Goal: Task Accomplishment & Management: Use online tool/utility

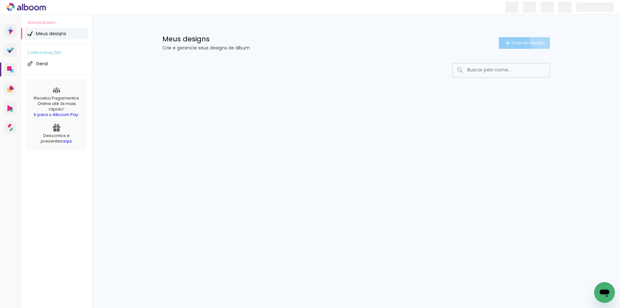
click at [541, 41] on span "Criar um design" at bounding box center [528, 43] width 34 height 4
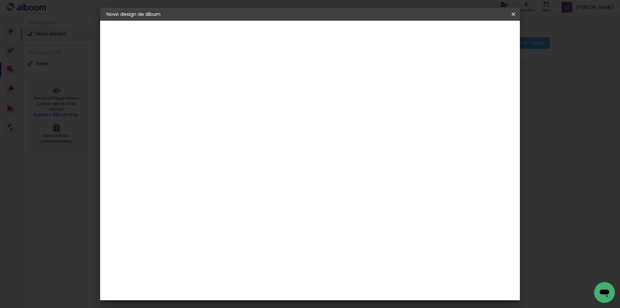
click at [212, 87] on input at bounding box center [212, 87] width 0 height 10
click at [212, 85] on input "Duda 16 anos" at bounding box center [212, 87] width 0 height 10
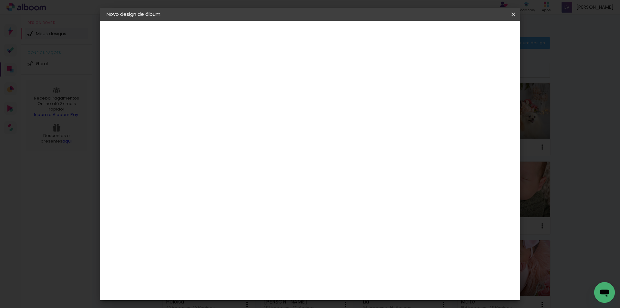
type input "Duda 15 anos"
type paper-input "Duda 15 anos"
click at [0, 0] on slot "Avançar" at bounding box center [0, 0] width 0 height 0
click at [211, 141] on paper-item "3ZERO5" at bounding box center [229, 146] width 70 height 14
click at [212, 108] on div at bounding box center [228, 107] width 65 height 1
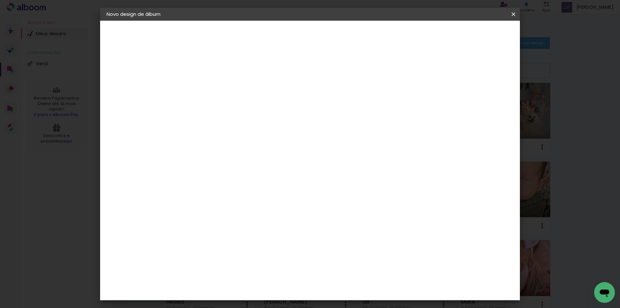
click at [209, 121] on input at bounding box center [228, 123] width 65 height 8
type input "luiz"
type paper-input "luiz"
click at [215, 150] on paper-item "[PERSON_NAME]" at bounding box center [224, 146] width 60 height 14
click at [0, 0] on slot "Avançar" at bounding box center [0, 0] width 0 height 0
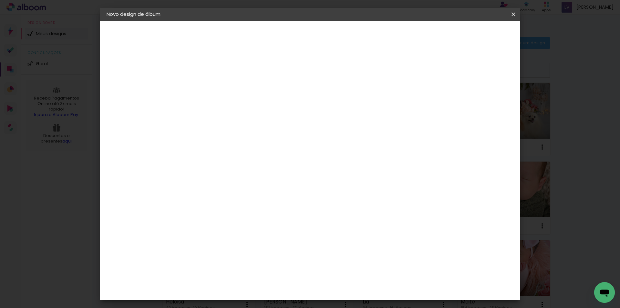
click at [237, 107] on input "text" at bounding box center [224, 112] width 25 height 10
click at [0, 0] on slot "Encadernados" at bounding box center [0, 0] width 0 height 0
type input "Encadernados"
click at [256, 176] on span "24 x 60" at bounding box center [241, 182] width 30 height 13
click at [0, 0] on slot "Avançar" at bounding box center [0, 0] width 0 height 0
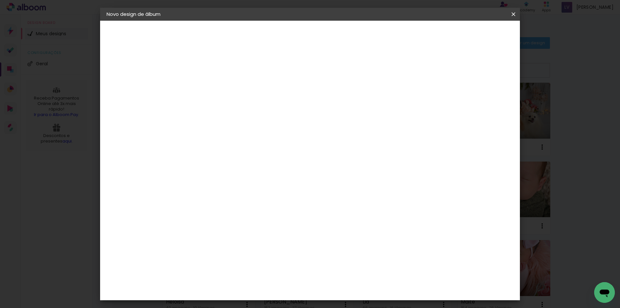
click at [436, 69] on div at bounding box center [434, 70] width 6 height 6
type paper-checkbox "on"
click at [479, 38] on paper-button "Iniciar design" at bounding box center [458, 34] width 42 height 11
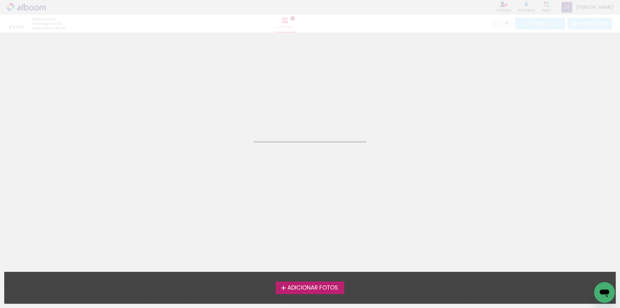
click at [315, 298] on div "Adicionar Fotos Solte suas fotos aqui..." at bounding box center [310, 287] width 611 height 31
click at [309, 285] on span "Adicionar Fotos" at bounding box center [312, 288] width 51 height 6
click at [0, 0] on input "file" at bounding box center [0, 0] width 0 height 0
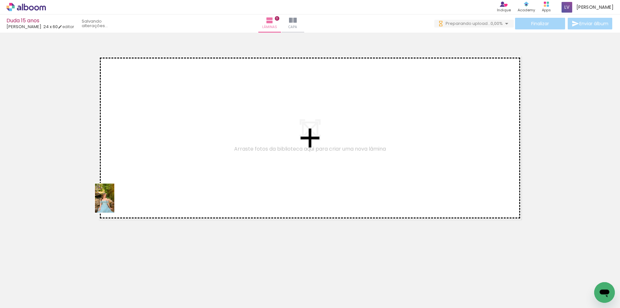
drag, startPoint x: 71, startPoint y: 281, endPoint x: 114, endPoint y: 203, distance: 89.3
click at [114, 203] on quentale-workspace at bounding box center [310, 154] width 620 height 308
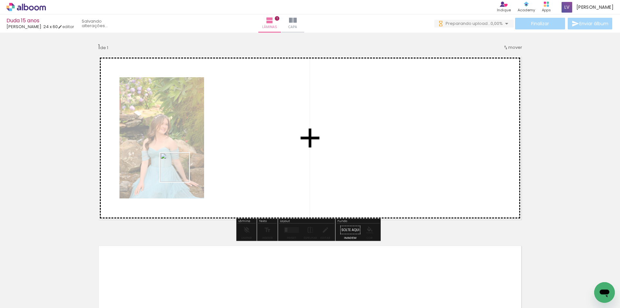
drag, startPoint x: 103, startPoint y: 283, endPoint x: 142, endPoint y: 271, distance: 41.2
click at [180, 171] on quentale-workspace at bounding box center [310, 154] width 620 height 308
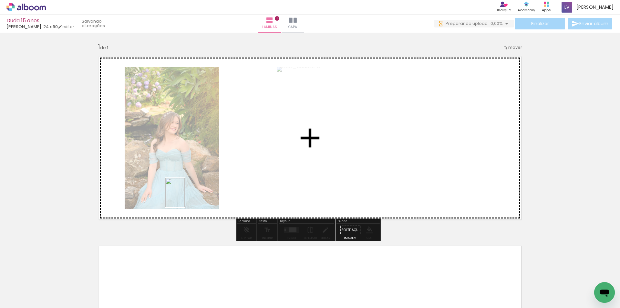
click at [185, 197] on quentale-workspace at bounding box center [310, 154] width 620 height 308
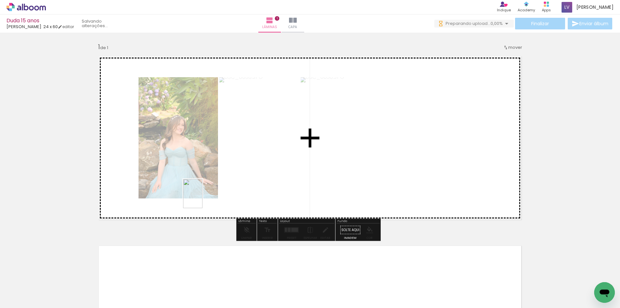
drag, startPoint x: 177, startPoint y: 286, endPoint x: 202, endPoint y: 198, distance: 91.8
click at [202, 198] on quentale-workspace at bounding box center [310, 154] width 620 height 308
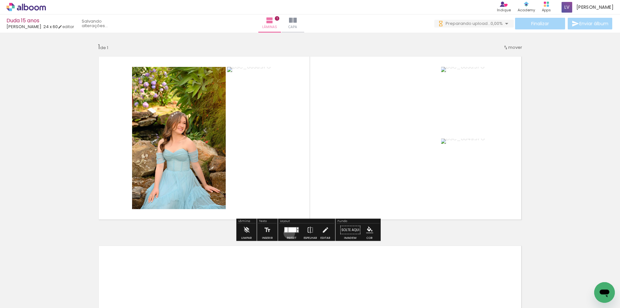
click at [288, 233] on div at bounding box center [291, 229] width 17 height 13
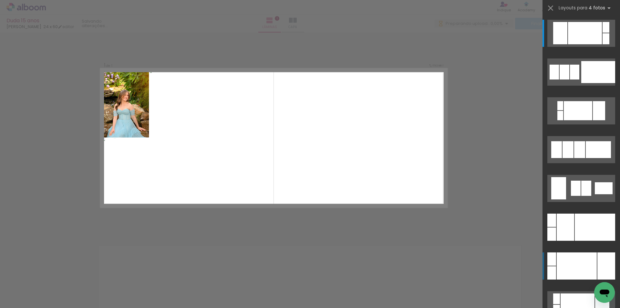
click at [575, 240] on div at bounding box center [595, 226] width 40 height 27
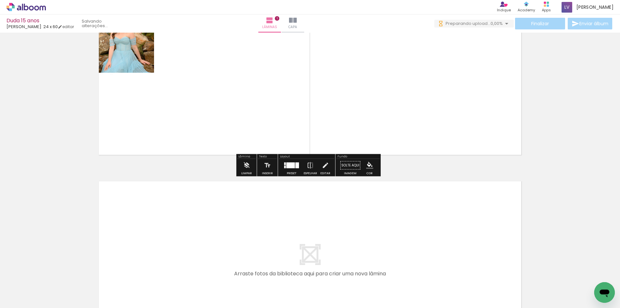
drag, startPoint x: 220, startPoint y: 281, endPoint x: 246, endPoint y: 292, distance: 28.0
click at [222, 233] on quentale-workspace at bounding box center [310, 154] width 620 height 308
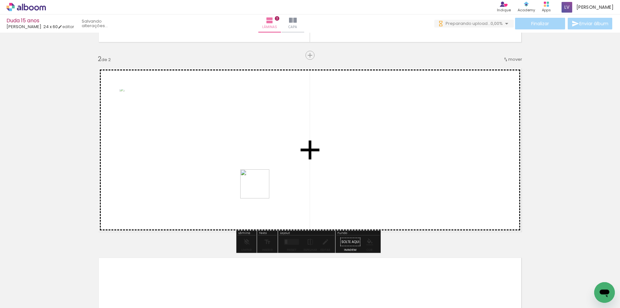
click at [260, 189] on quentale-workspace at bounding box center [310, 154] width 620 height 308
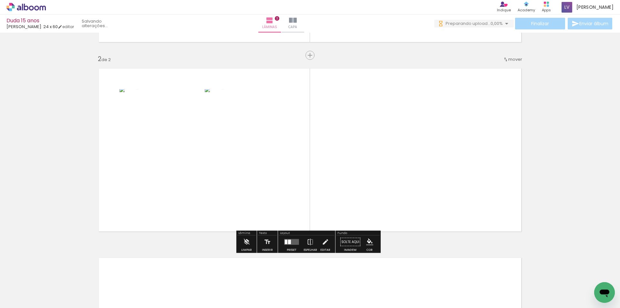
scroll to position [0, 0]
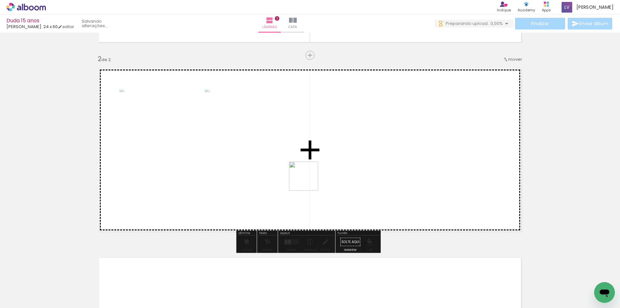
drag, startPoint x: 285, startPoint y: 282, endPoint x: 312, endPoint y: 267, distance: 30.7
click at [308, 180] on quentale-workspace at bounding box center [310, 154] width 620 height 308
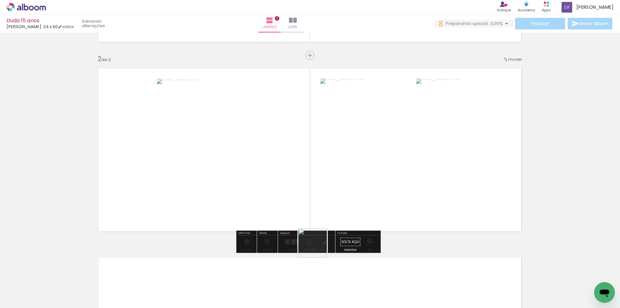
drag, startPoint x: 317, startPoint y: 248, endPoint x: 325, endPoint y: 205, distance: 43.3
click at [325, 205] on quentale-workspace at bounding box center [310, 154] width 620 height 308
click at [297, 240] on div at bounding box center [297, 240] width 1 height 2
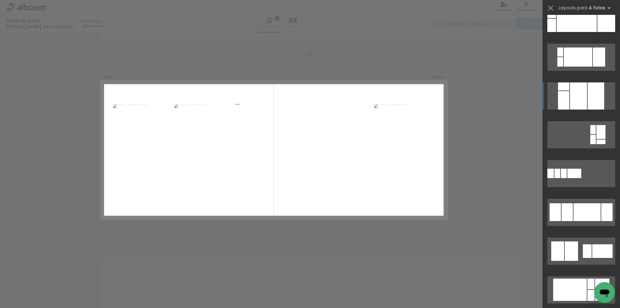
scroll to position [452, 0]
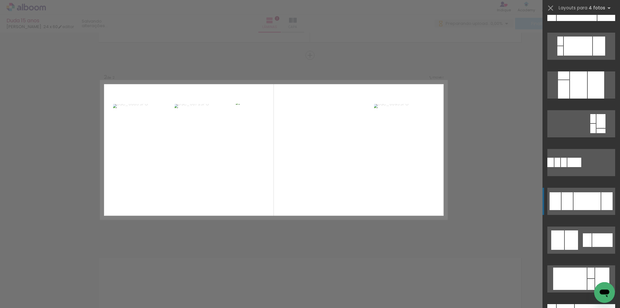
click at [570, 230] on div at bounding box center [571, 239] width 13 height 19
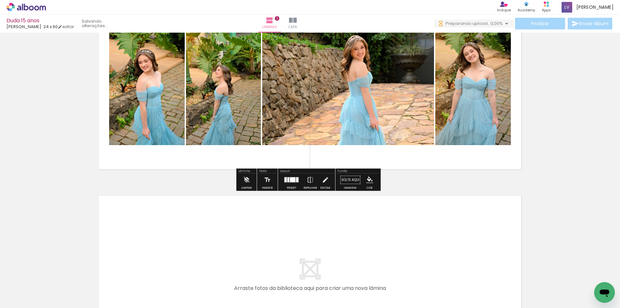
scroll to position [242, 0]
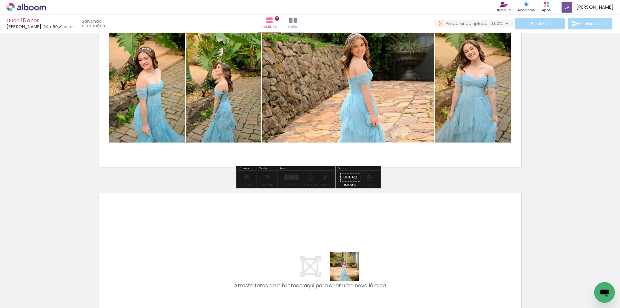
drag, startPoint x: 349, startPoint y: 271, endPoint x: 385, endPoint y: 286, distance: 39.4
click at [335, 227] on quentale-workspace at bounding box center [310, 154] width 620 height 308
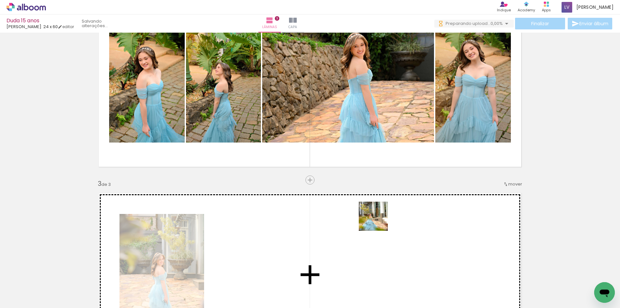
scroll to position [366, 0]
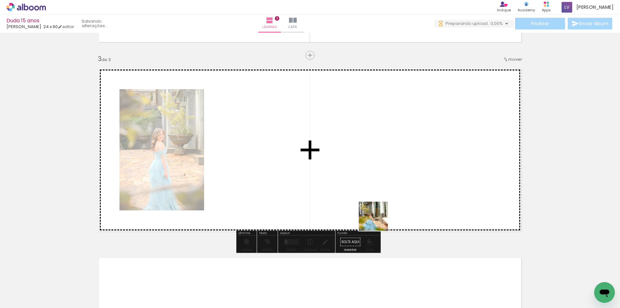
drag, startPoint x: 378, startPoint y: 221, endPoint x: 437, endPoint y: 281, distance: 84.2
click at [377, 216] on quentale-workspace at bounding box center [310, 154] width 620 height 308
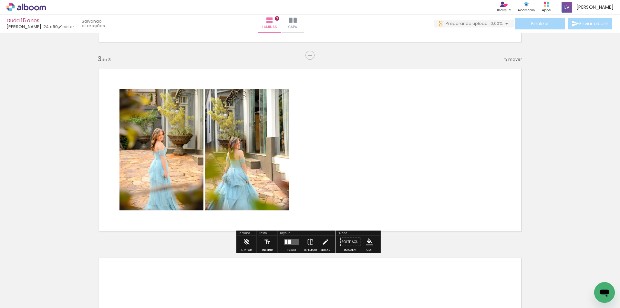
scroll to position [0, 0]
drag, startPoint x: 432, startPoint y: 284, endPoint x: 408, endPoint y: 206, distance: 82.2
click at [408, 206] on quentale-workspace at bounding box center [310, 154] width 620 height 308
click at [288, 244] on quentale-layouter at bounding box center [291, 242] width 15 height 6
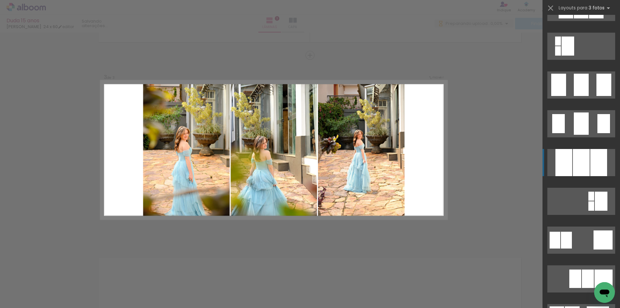
click at [575, 164] on div at bounding box center [581, 162] width 17 height 27
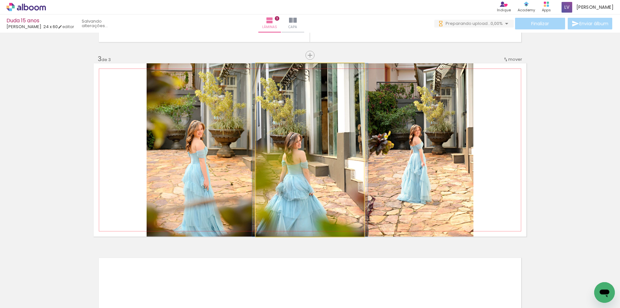
drag, startPoint x: 302, startPoint y: 164, endPoint x: 452, endPoint y: 149, distance: 150.8
click at [0, 0] on slot at bounding box center [0, 0] width 0 height 0
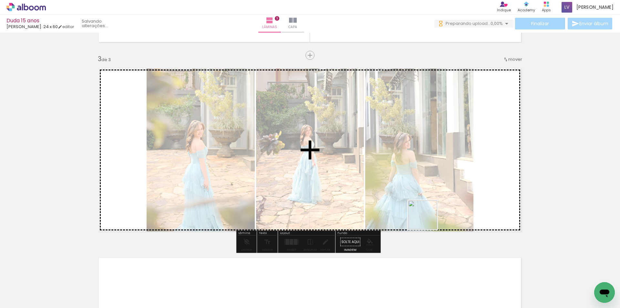
drag, startPoint x: 416, startPoint y: 260, endPoint x: 429, endPoint y: 213, distance: 48.3
click at [429, 213] on quentale-workspace at bounding box center [310, 154] width 620 height 308
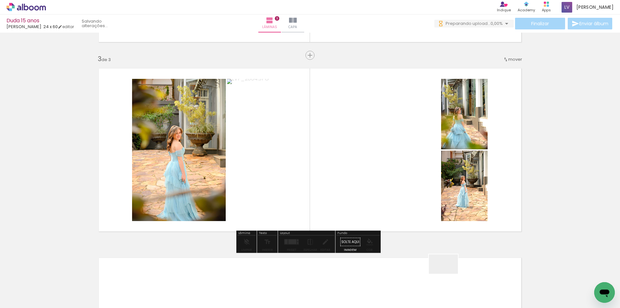
drag, startPoint x: 448, startPoint y: 273, endPoint x: 477, endPoint y: 278, distance: 29.8
click at [460, 221] on quentale-workspace at bounding box center [310, 154] width 620 height 308
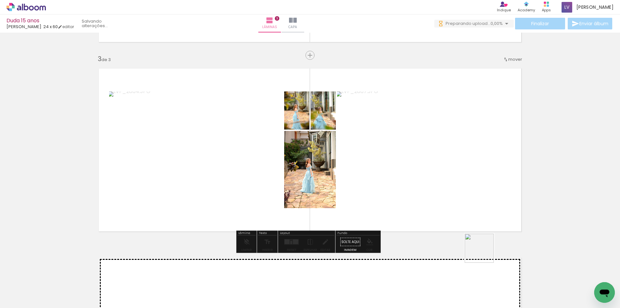
drag, startPoint x: 481, startPoint y: 282, endPoint x: 366, endPoint y: 275, distance: 115.8
click at [486, 215] on quentale-workspace at bounding box center [310, 154] width 620 height 308
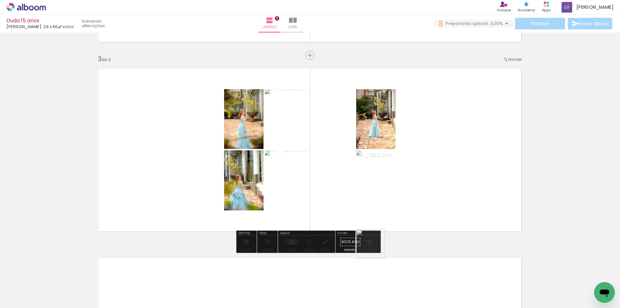
drag, startPoint x: 375, startPoint y: 248, endPoint x: 392, endPoint y: 211, distance: 40.3
click at [393, 211] on quentale-workspace at bounding box center [310, 154] width 620 height 308
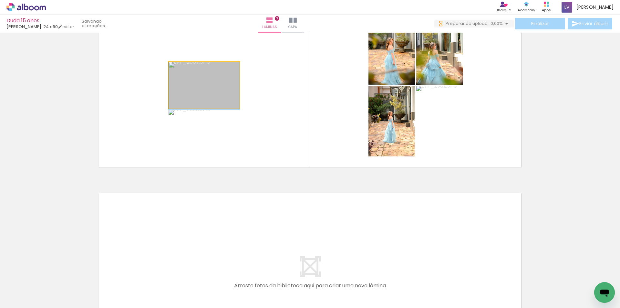
drag, startPoint x: 217, startPoint y: 78, endPoint x: 344, endPoint y: 208, distance: 181.7
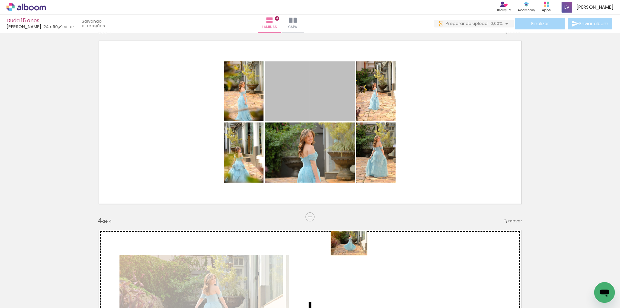
drag, startPoint x: 329, startPoint y: 109, endPoint x: 343, endPoint y: 238, distance: 129.6
click at [346, 244] on div "Inserir lâmina 1 de 4 Inserir lâmina 2 de 4 Inserir lâmina 3 de 4 Inserir lâmin…" at bounding box center [310, 114] width 620 height 946
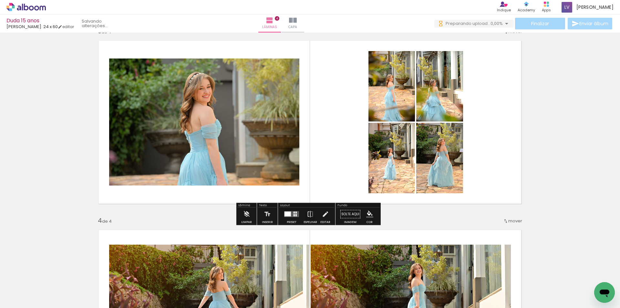
click at [293, 215] on div at bounding box center [293, 215] width 1 height 2
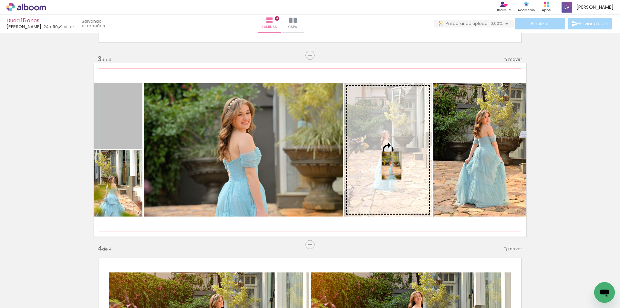
drag, startPoint x: 130, startPoint y: 118, endPoint x: 389, endPoint y: 165, distance: 263.2
click at [0, 0] on slot at bounding box center [0, 0] width 0 height 0
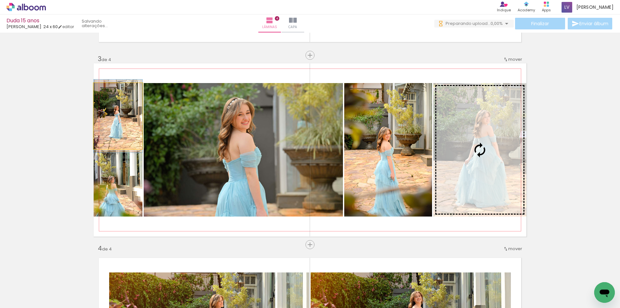
drag, startPoint x: 121, startPoint y: 131, endPoint x: 461, endPoint y: 152, distance: 340.9
click at [0, 0] on slot at bounding box center [0, 0] width 0 height 0
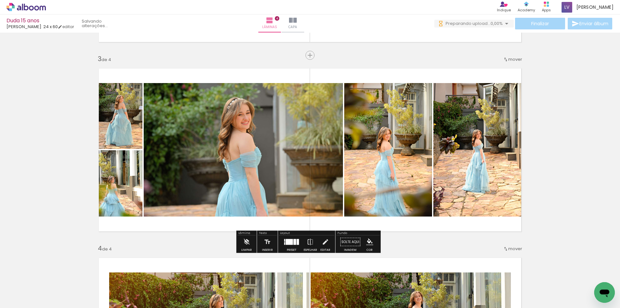
click at [287, 242] on div at bounding box center [289, 242] width 7 height 6
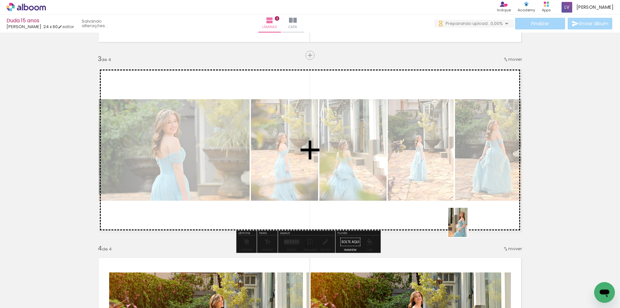
drag, startPoint x: 517, startPoint y: 283, endPoint x: 467, endPoint y: 227, distance: 75.2
click at [467, 227] on quentale-workspace at bounding box center [310, 154] width 620 height 308
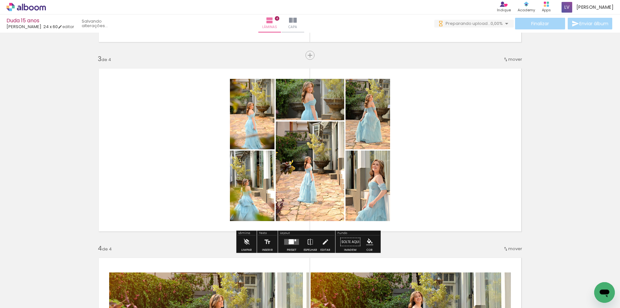
click at [296, 238] on div at bounding box center [291, 241] width 17 height 13
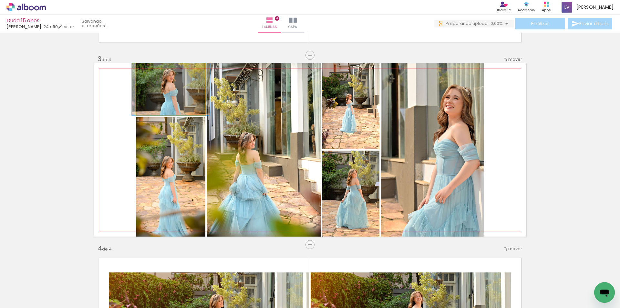
drag, startPoint x: 176, startPoint y: 97, endPoint x: 176, endPoint y: 101, distance: 3.6
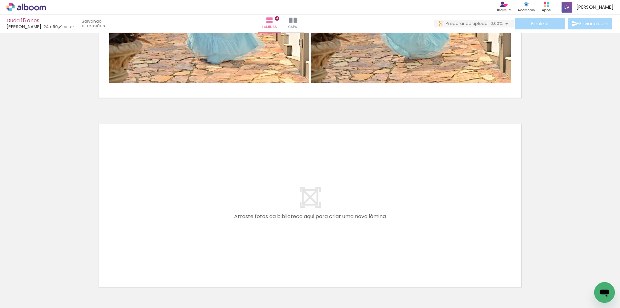
click at [430, 289] on div at bounding box center [444, 285] width 29 height 19
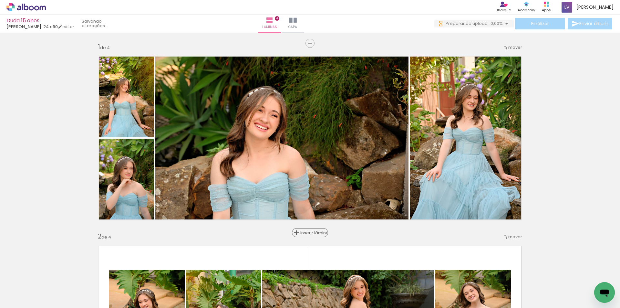
click at [308, 231] on span "Inserir lâmina" at bounding box center [312, 232] width 25 height 4
